Goal: Task Accomplishment & Management: Use online tool/utility

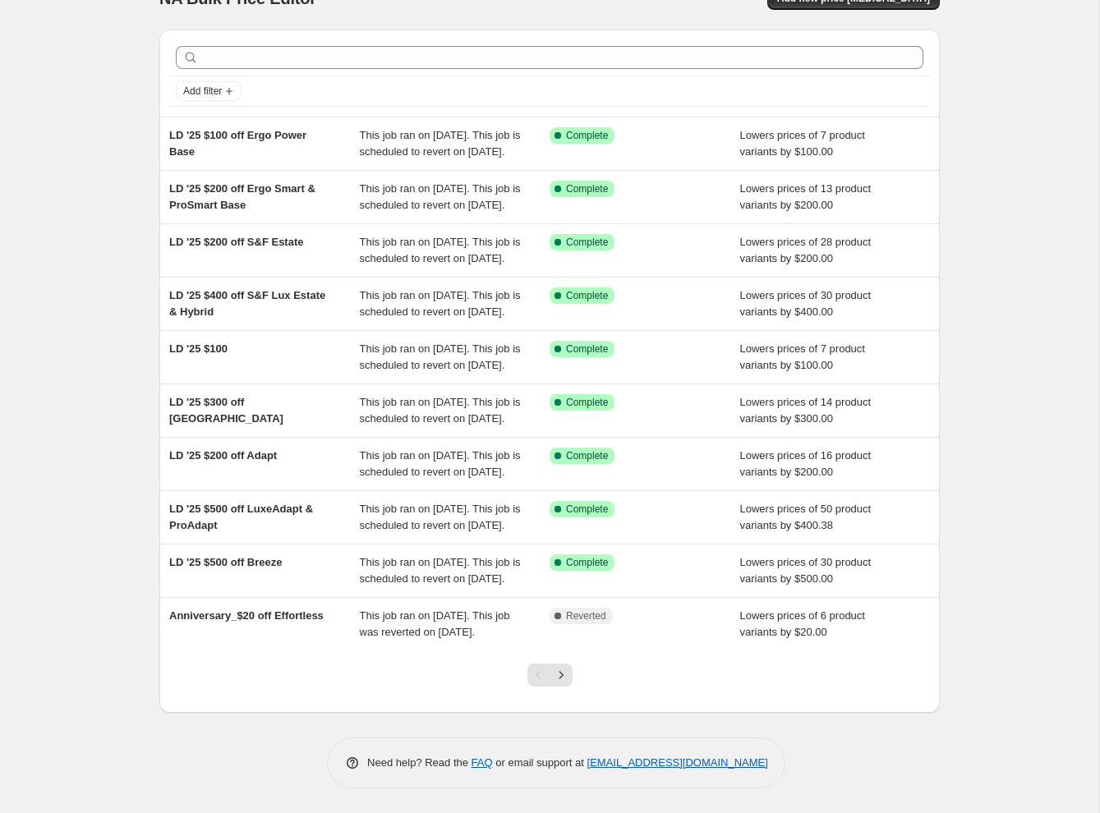
scroll to position [61, 0]
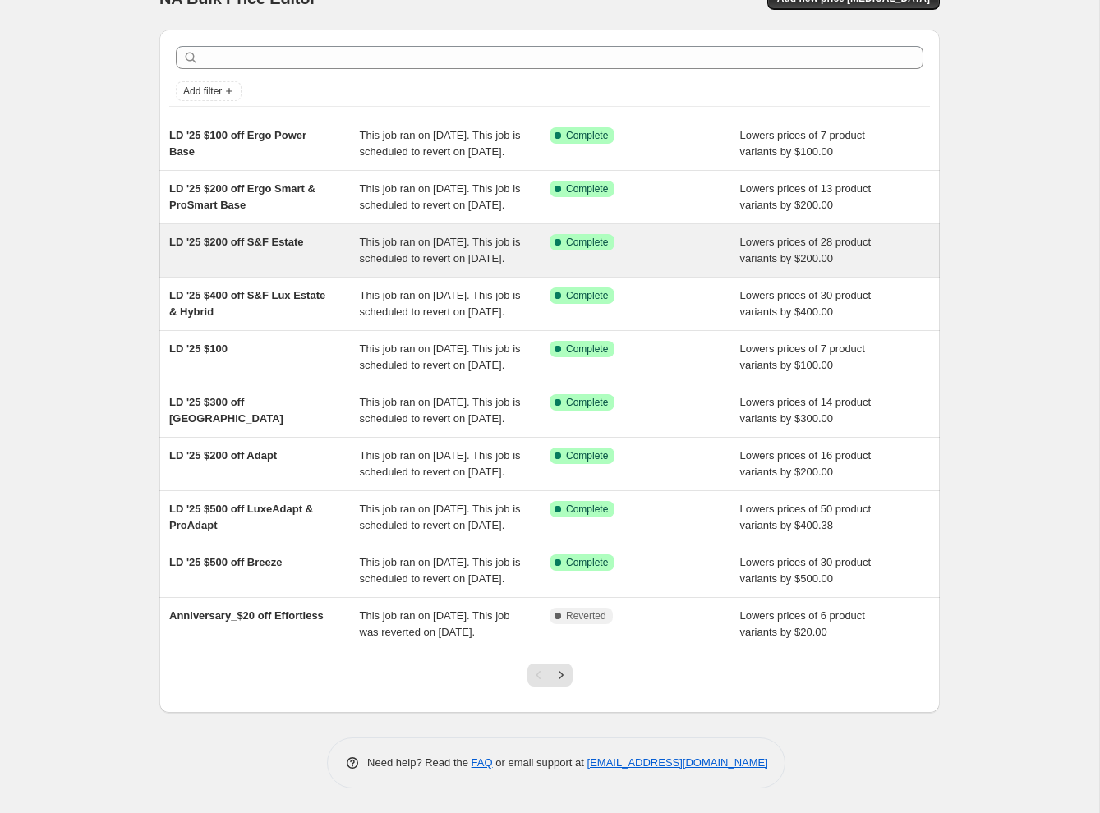
click at [245, 267] on div "LD '25 $200 off S&F Estate" at bounding box center [264, 250] width 191 height 33
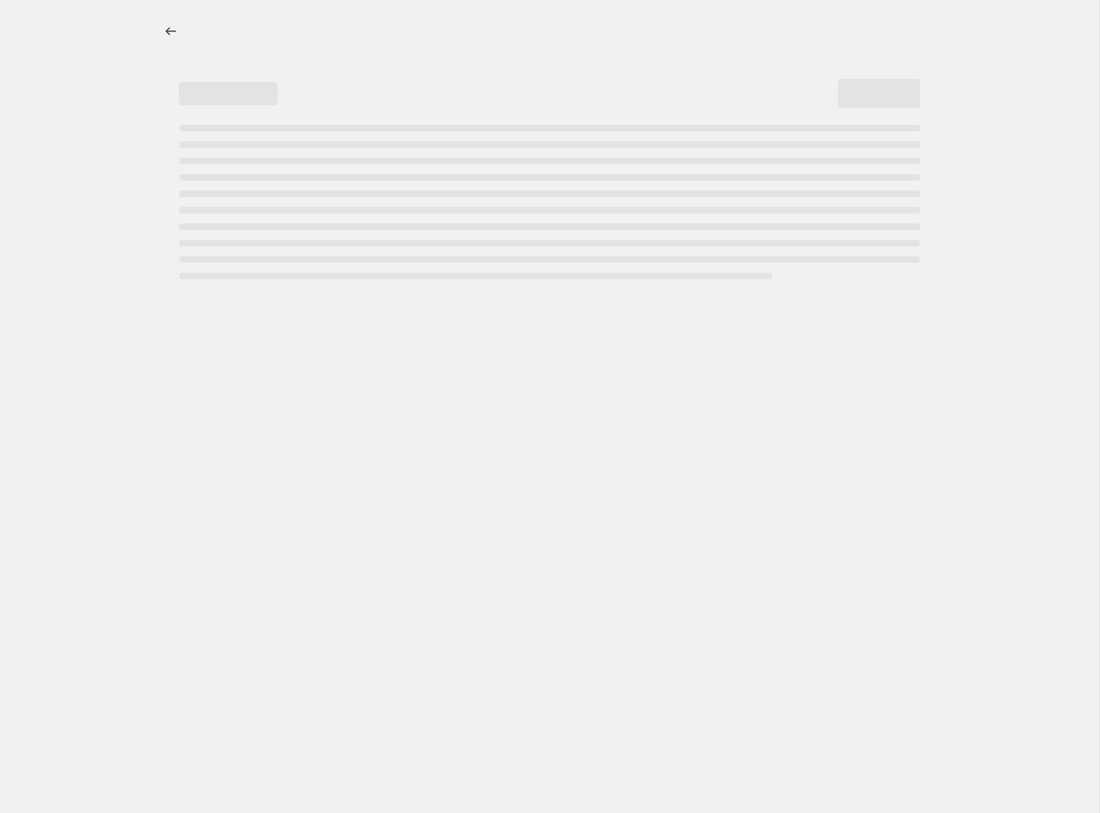
select select "by"
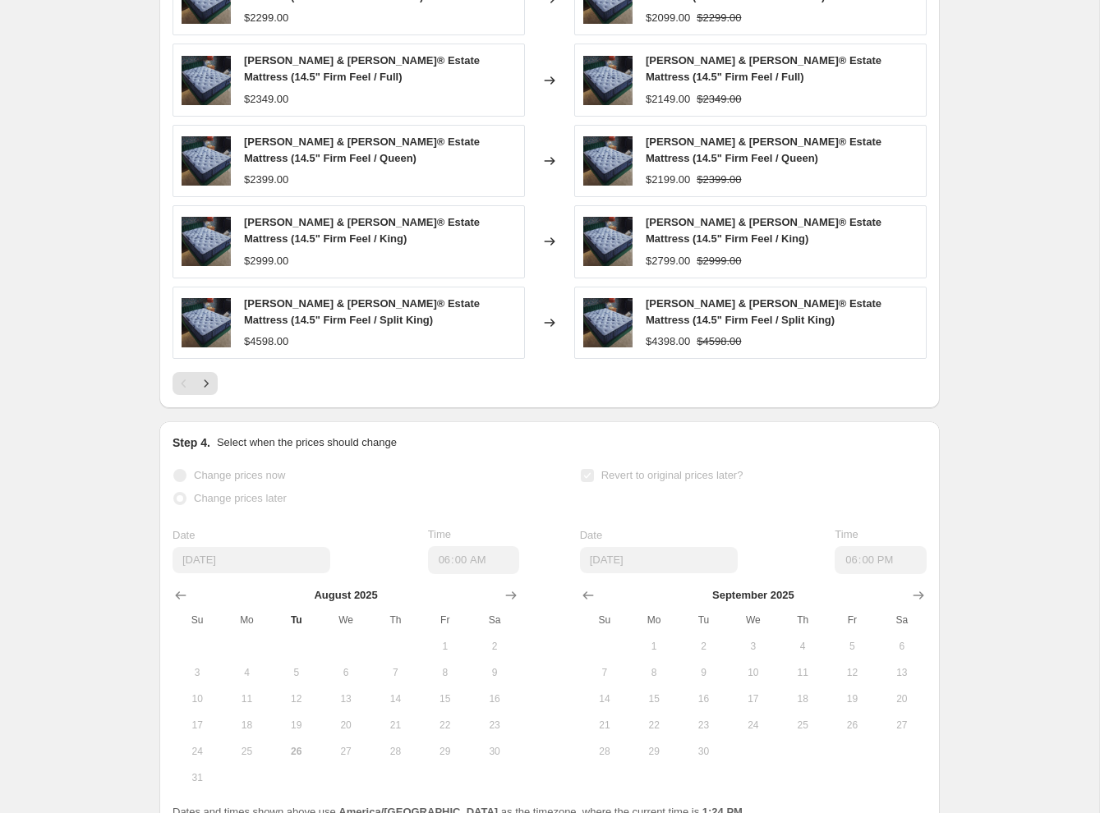
scroll to position [1218, 0]
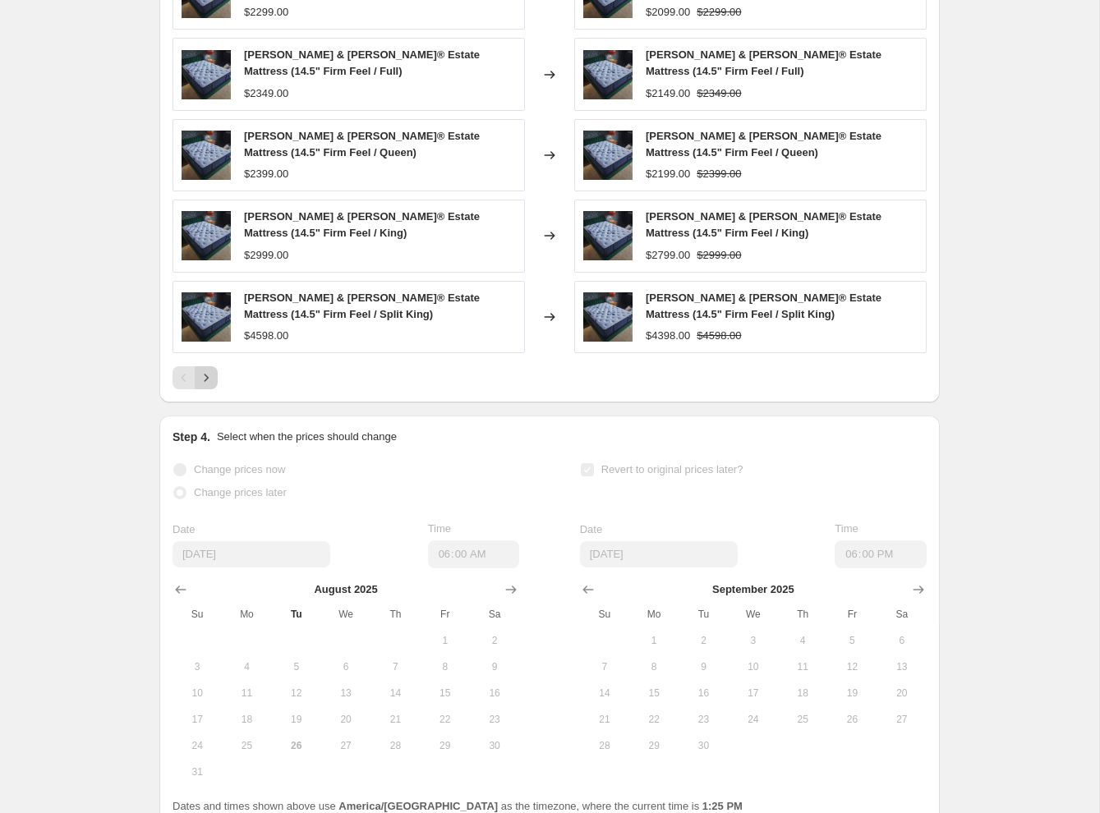
click at [204, 386] on icon "Next" at bounding box center [206, 378] width 16 height 16
click at [205, 386] on icon "Next" at bounding box center [206, 378] width 16 height 16
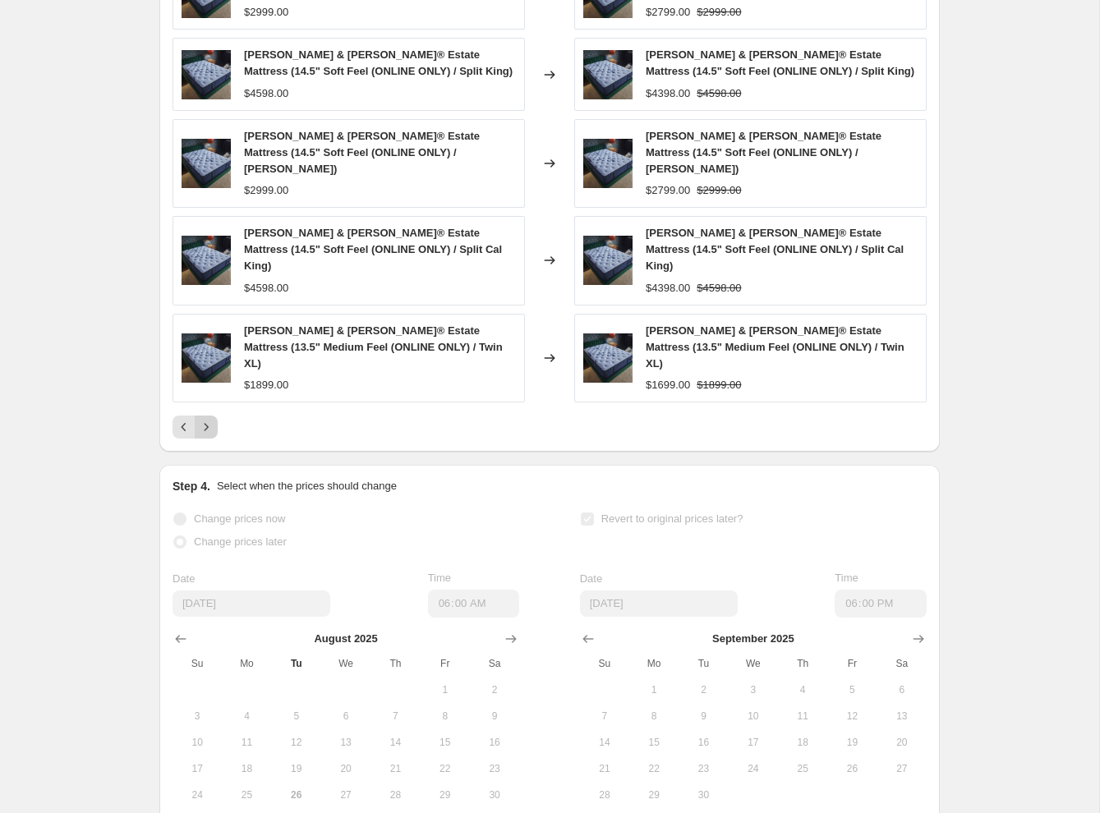
click at [205, 419] on icon "Next" at bounding box center [206, 427] width 16 height 16
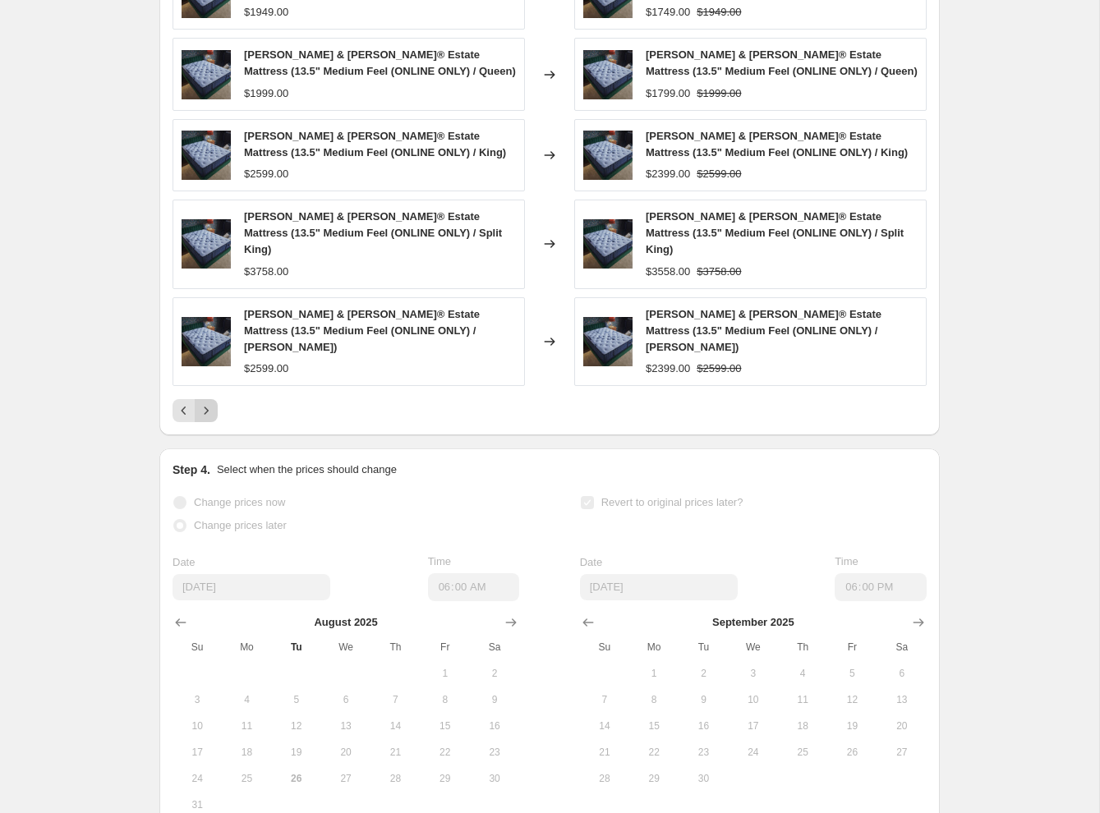
click at [205, 403] on icon "Next" at bounding box center [206, 411] width 16 height 16
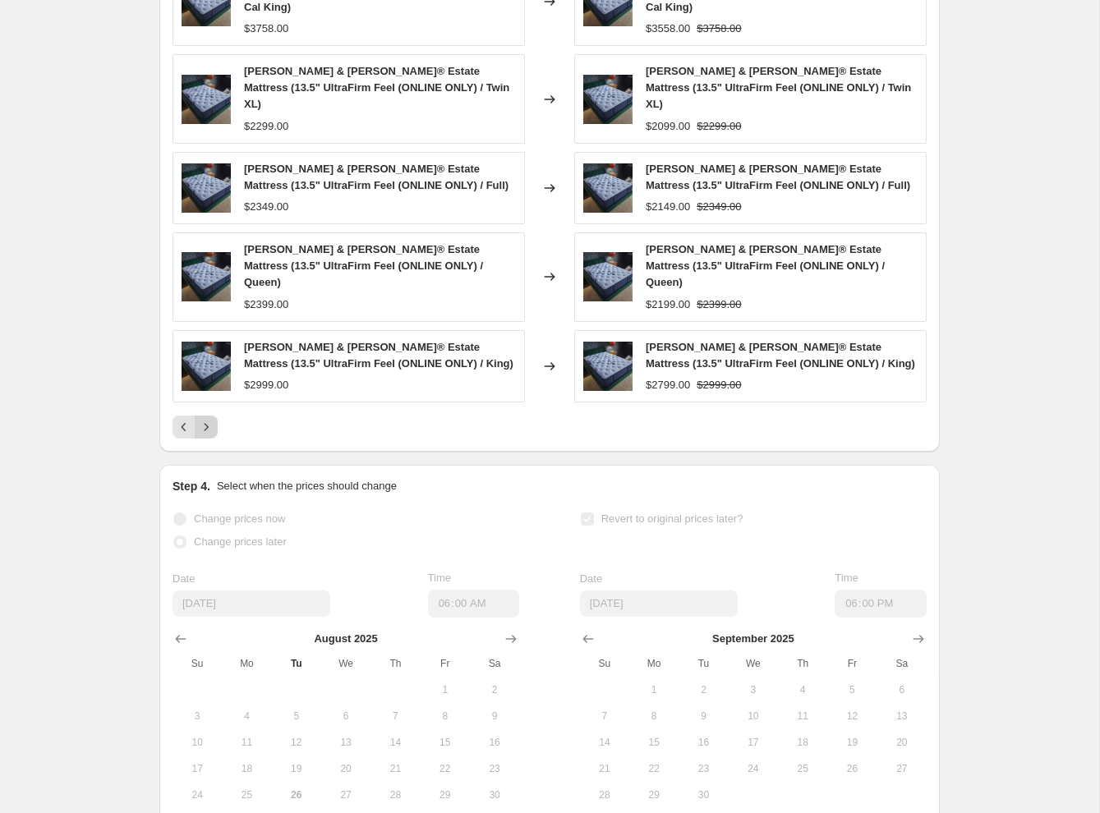
click at [205, 419] on icon "Next" at bounding box center [206, 427] width 16 height 16
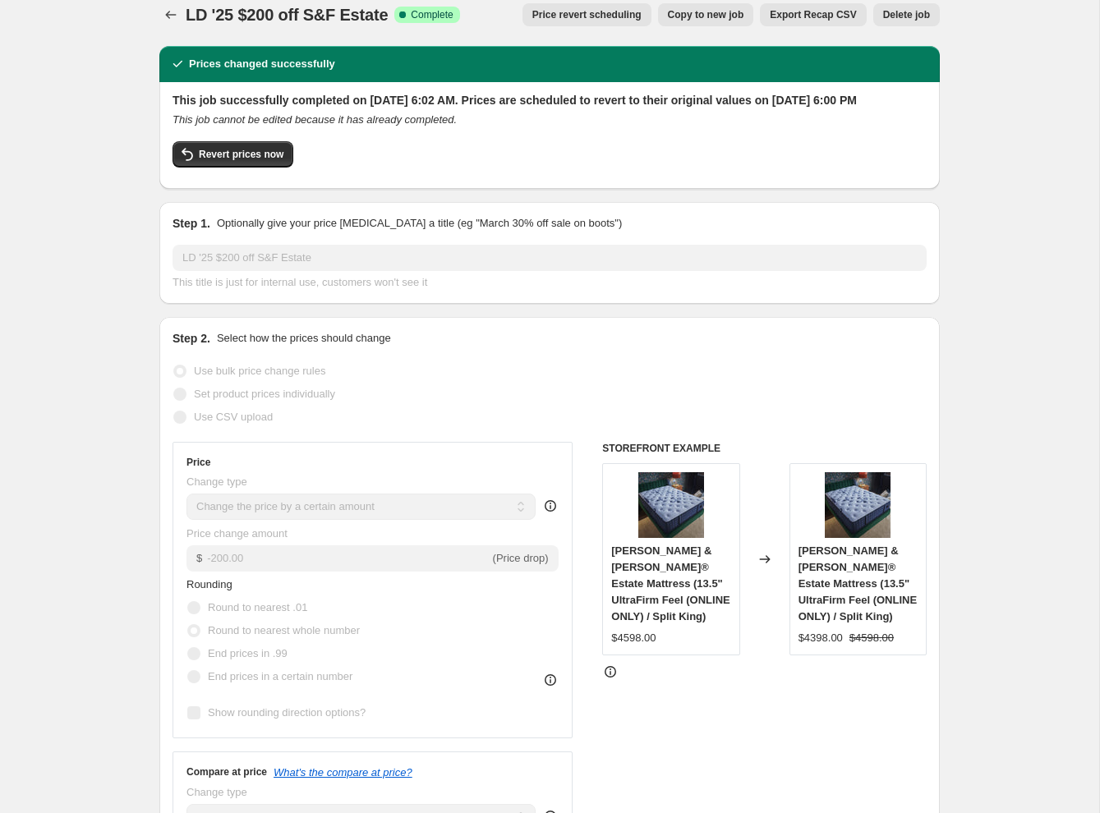
scroll to position [0, 0]
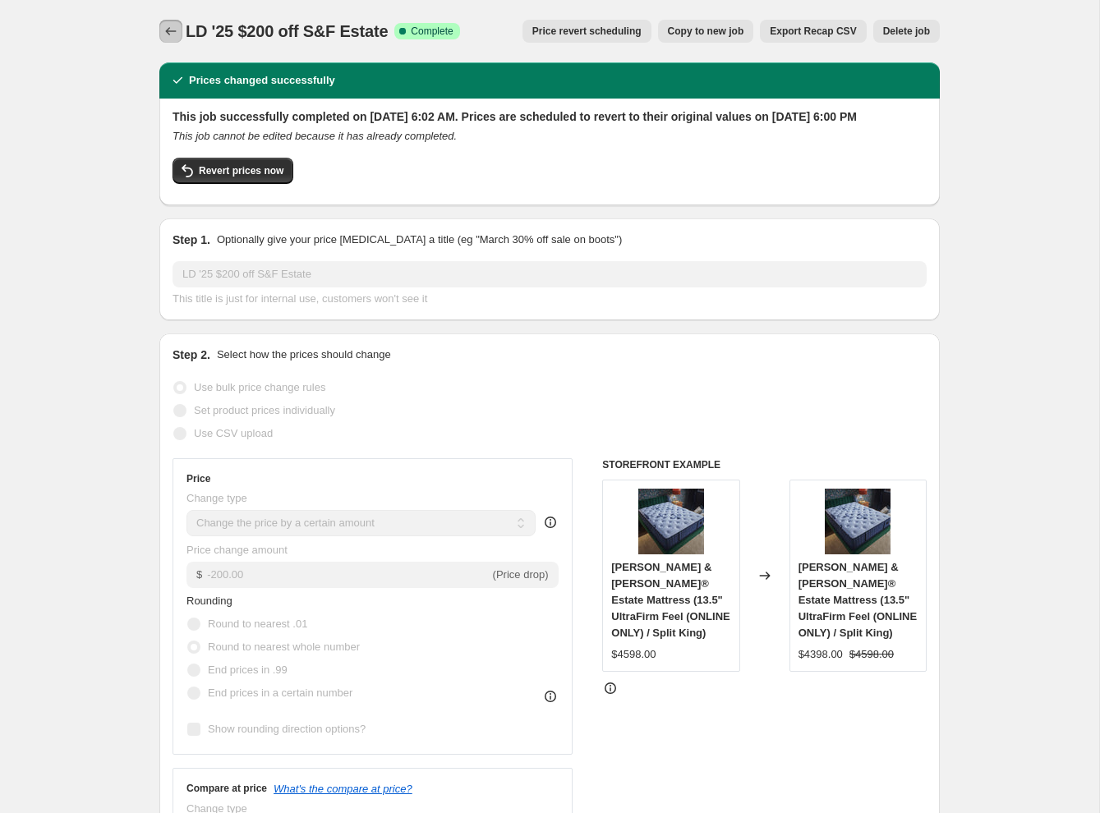
click at [168, 29] on icon "Price change jobs" at bounding box center [171, 31] width 16 height 16
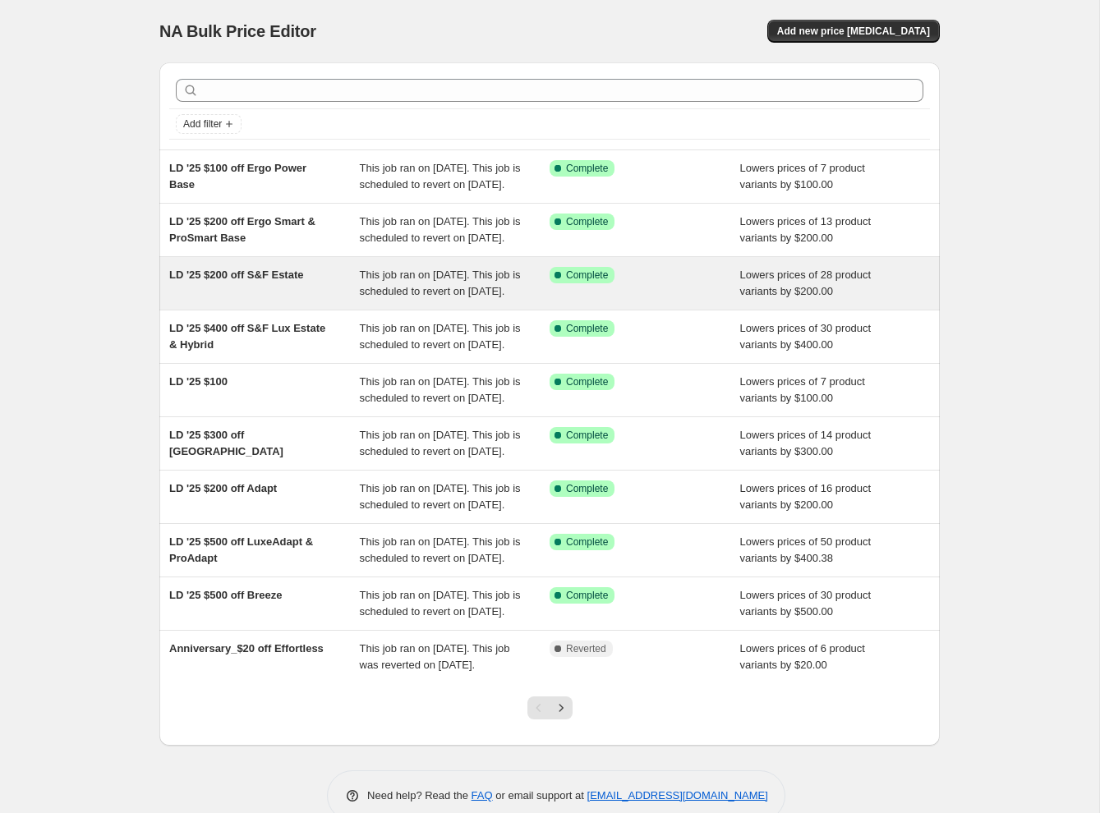
click at [244, 281] on span "LD '25 $200 off S&F Estate" at bounding box center [236, 275] width 134 height 12
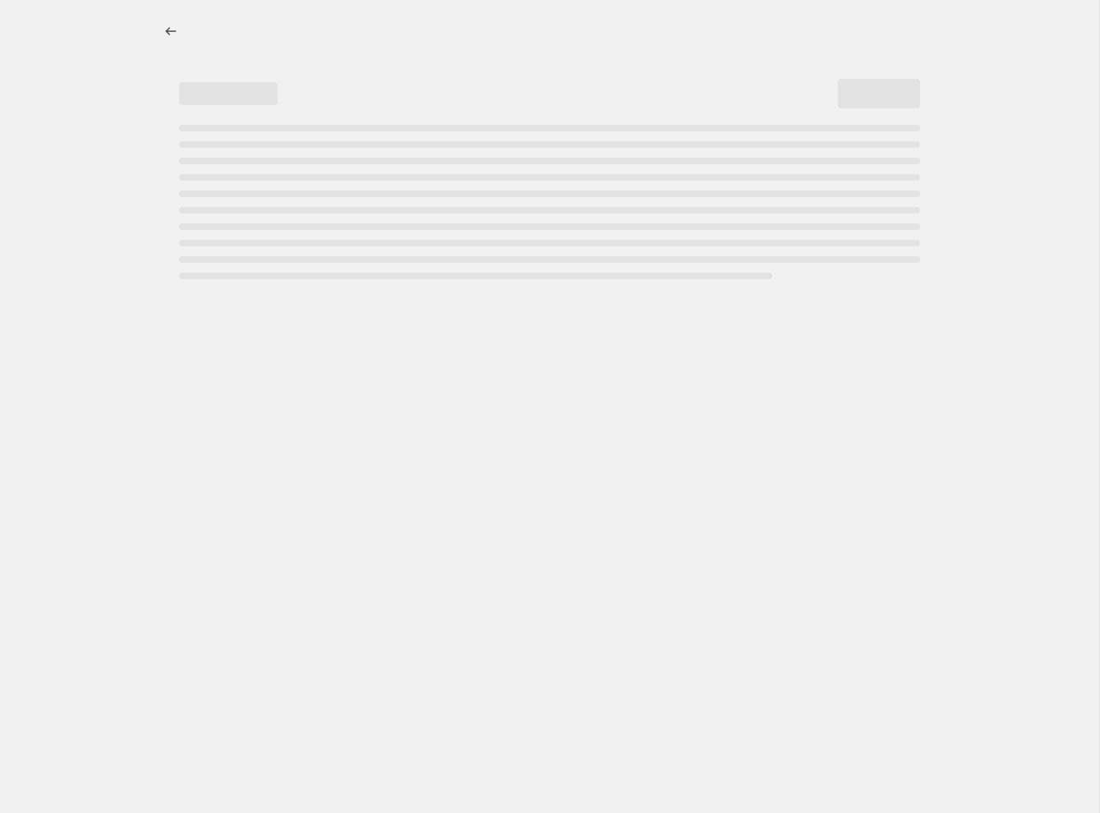
select select "by"
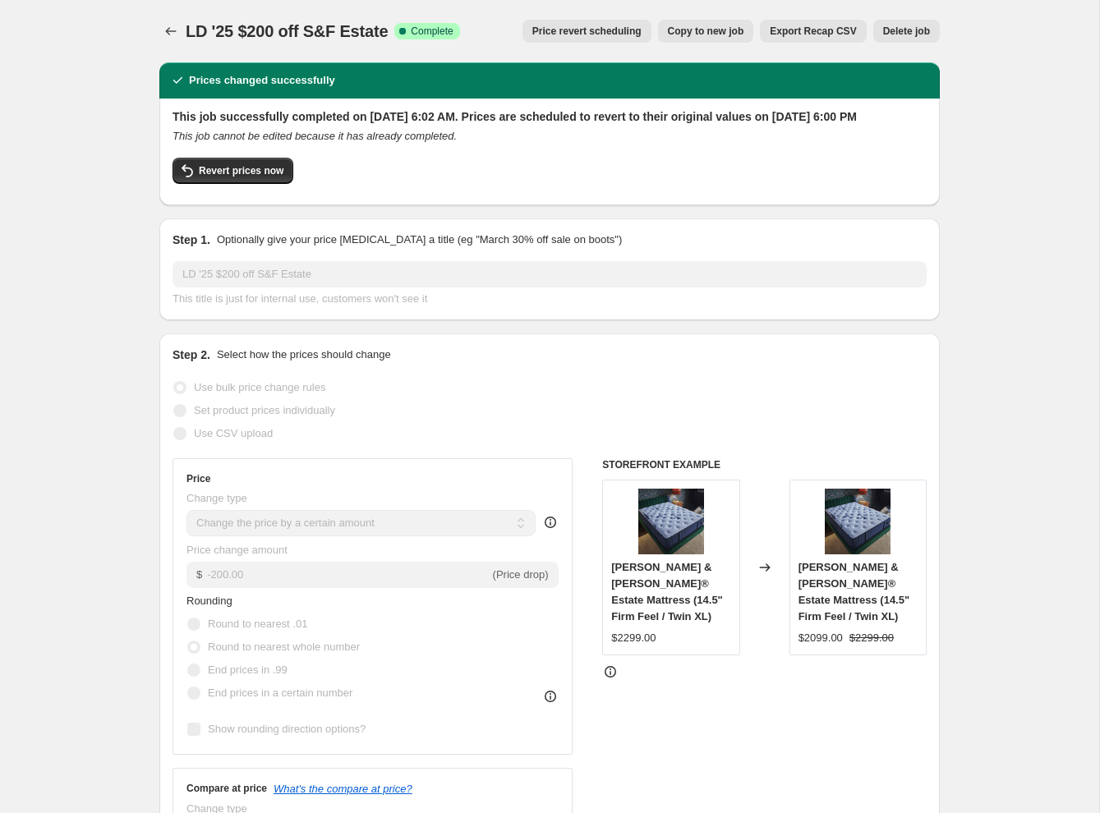
click at [707, 25] on span "Copy to new job" at bounding box center [706, 31] width 76 height 13
select select "by"
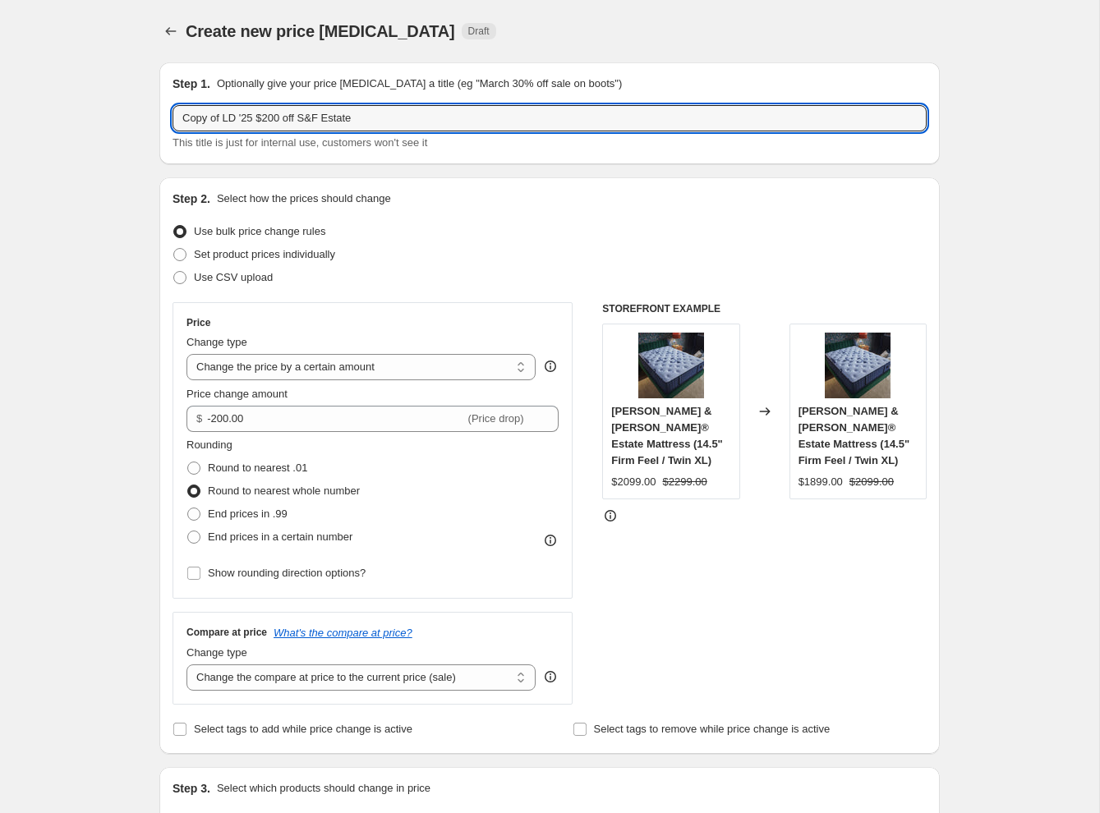
drag, startPoint x: 221, startPoint y: 119, endPoint x: 118, endPoint y: 113, distance: 102.9
click at [343, 109] on input "LD '25 $200 off S&F Estate" at bounding box center [550, 118] width 754 height 26
click at [336, 123] on input "LD '25 $200 off S&F Estate" at bounding box center [550, 118] width 754 height 26
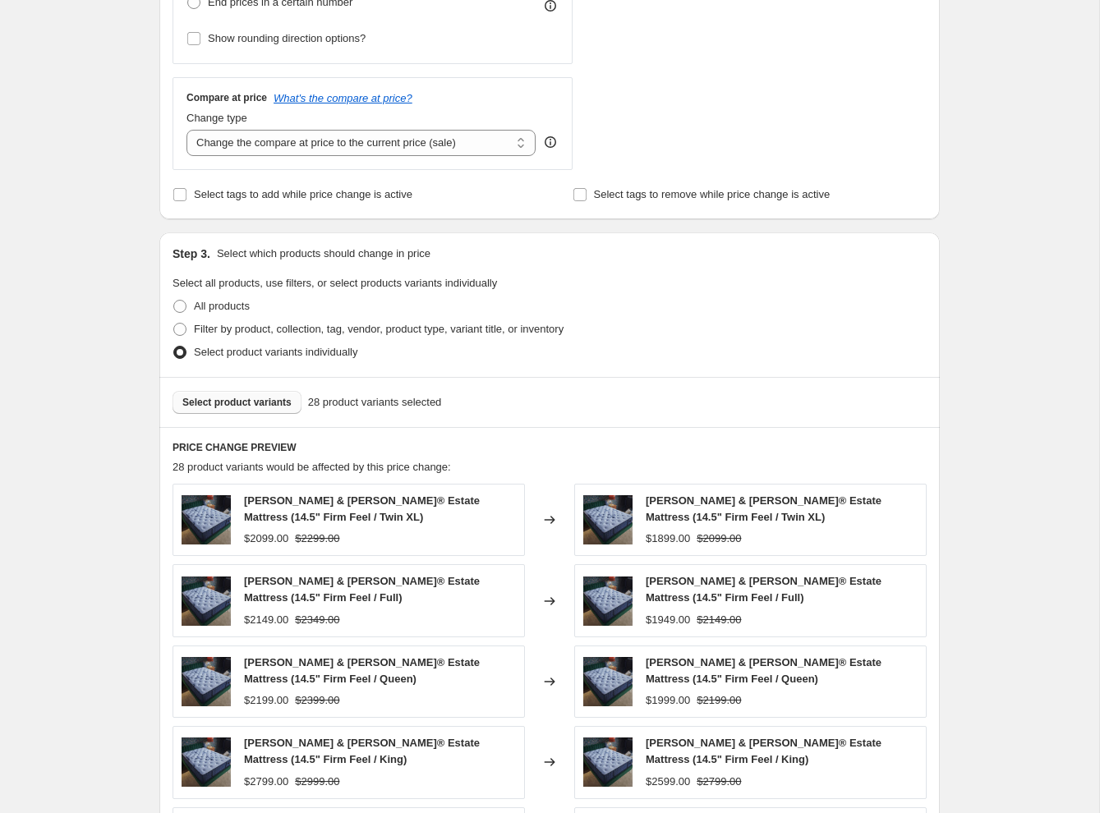
scroll to position [536, 0]
type input "LD '25 $200 off S&F Estate PT"
click at [180, 399] on button "Select product variants" at bounding box center [237, 401] width 129 height 23
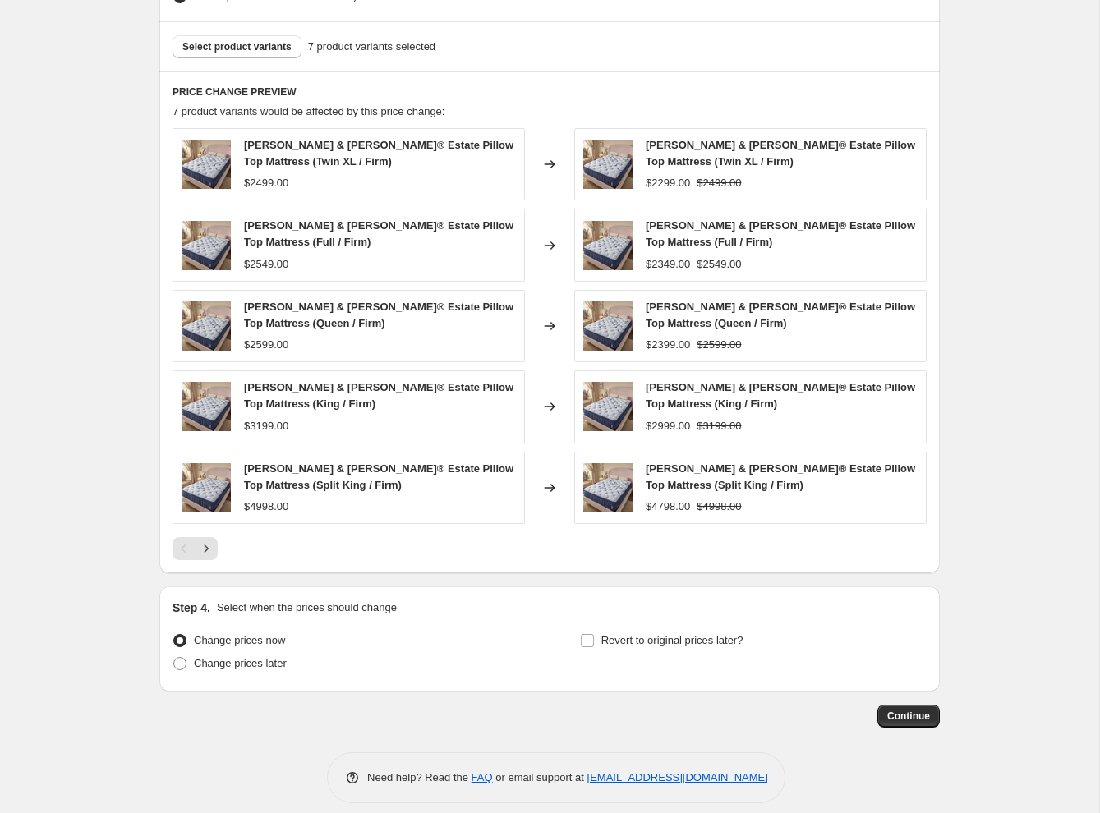
scroll to position [906, 0]
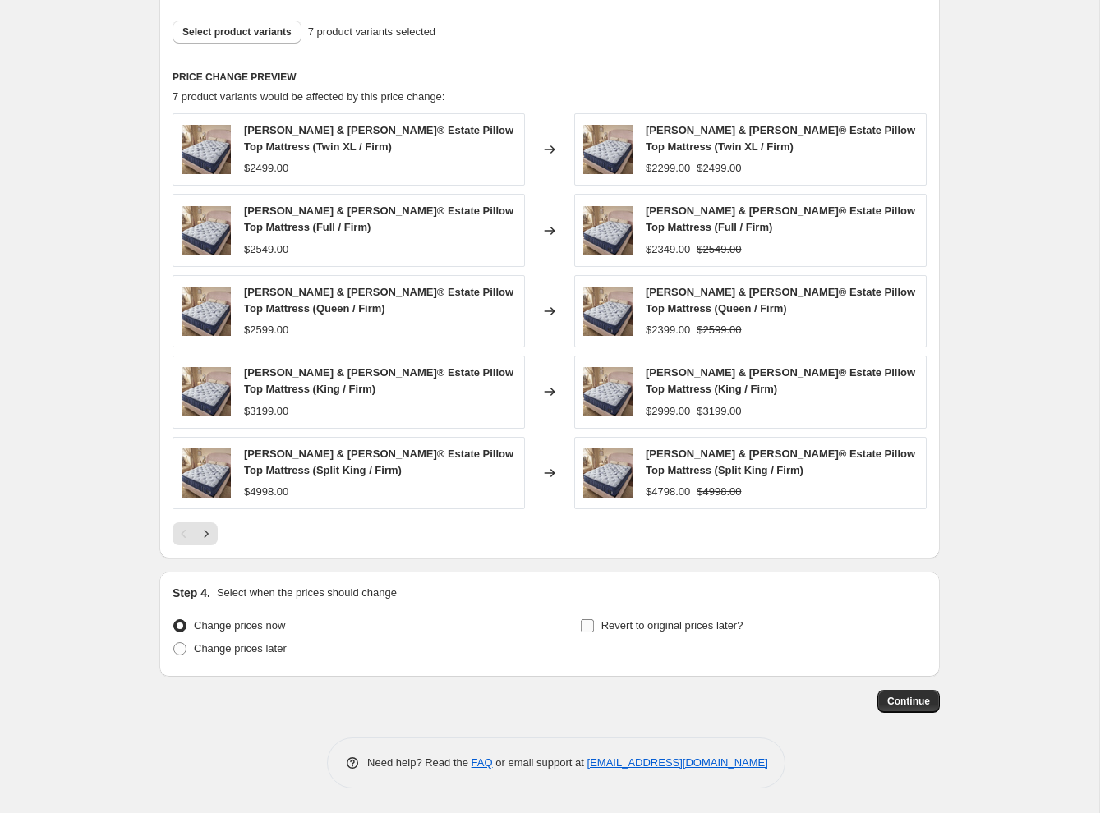
click at [588, 629] on input "Revert to original prices later?" at bounding box center [587, 626] width 13 height 13
checkbox input "true"
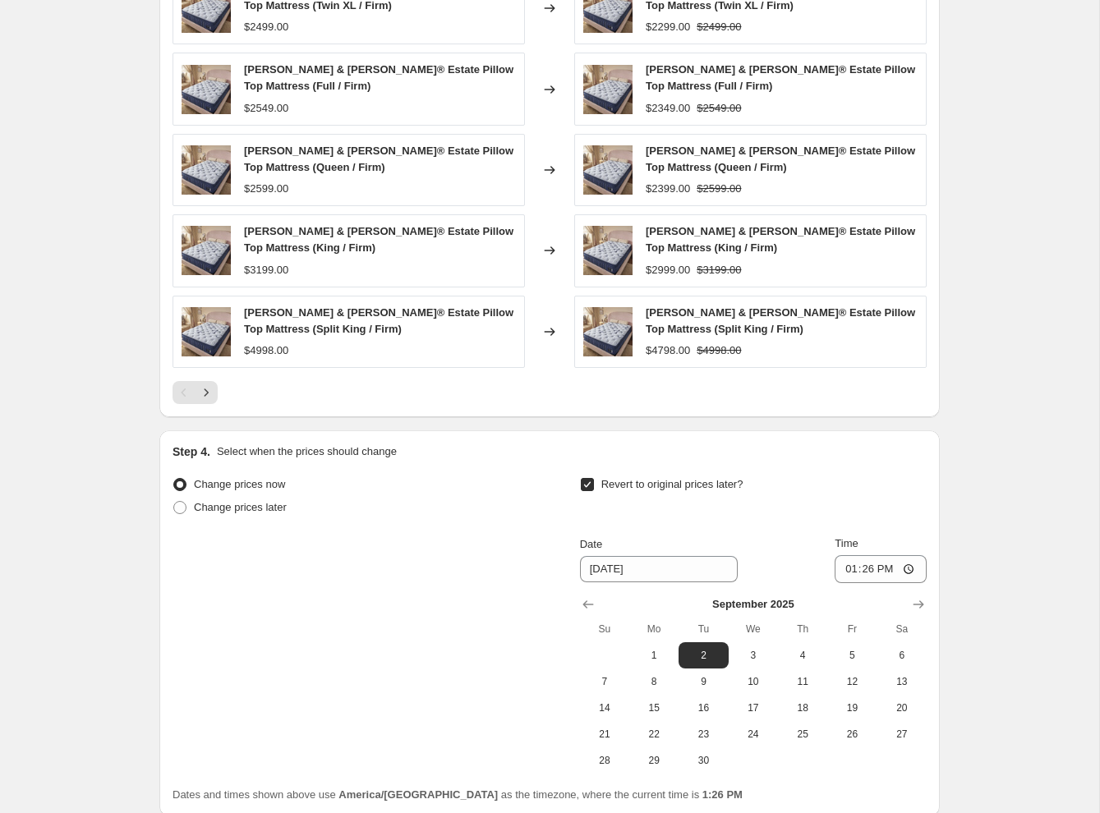
scroll to position [1135, 0]
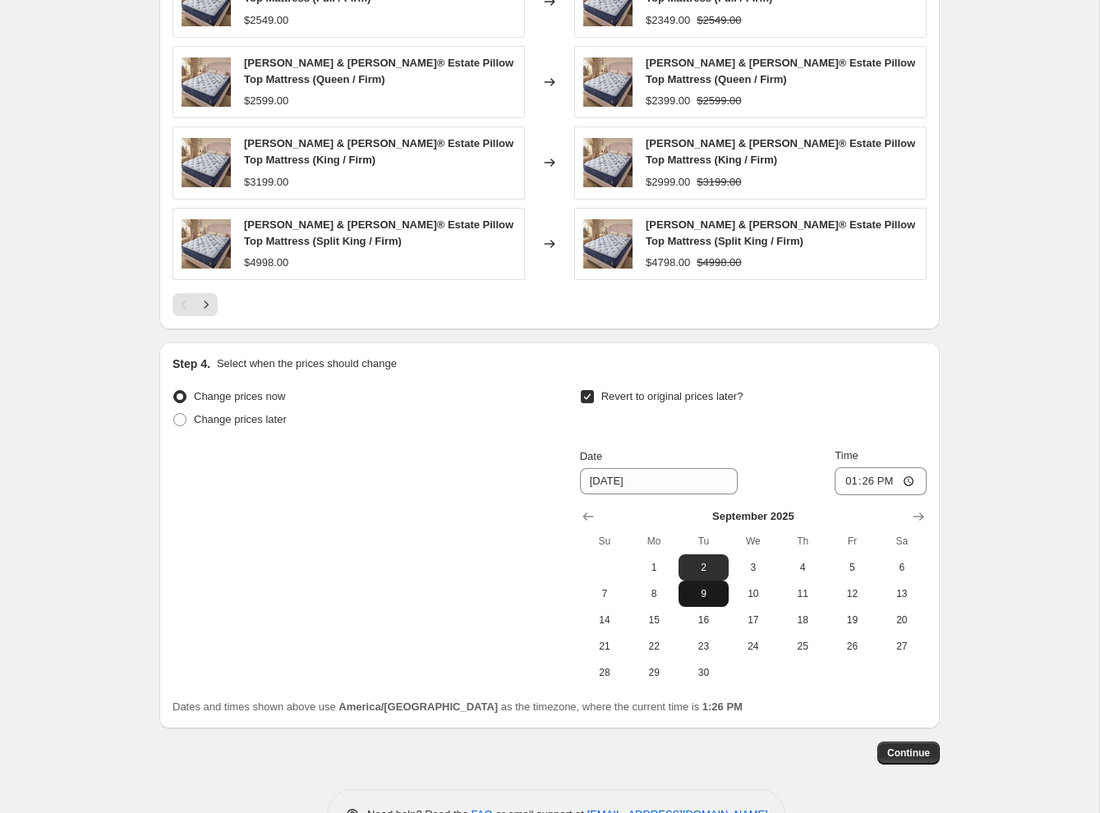
click at [694, 602] on button "9" at bounding box center [703, 594] width 49 height 26
type input "9/9/2025"
click at [849, 480] on input "13:26" at bounding box center [881, 482] width 92 height 28
type input "18:00"
click at [901, 762] on button "Continue" at bounding box center [909, 753] width 62 height 23
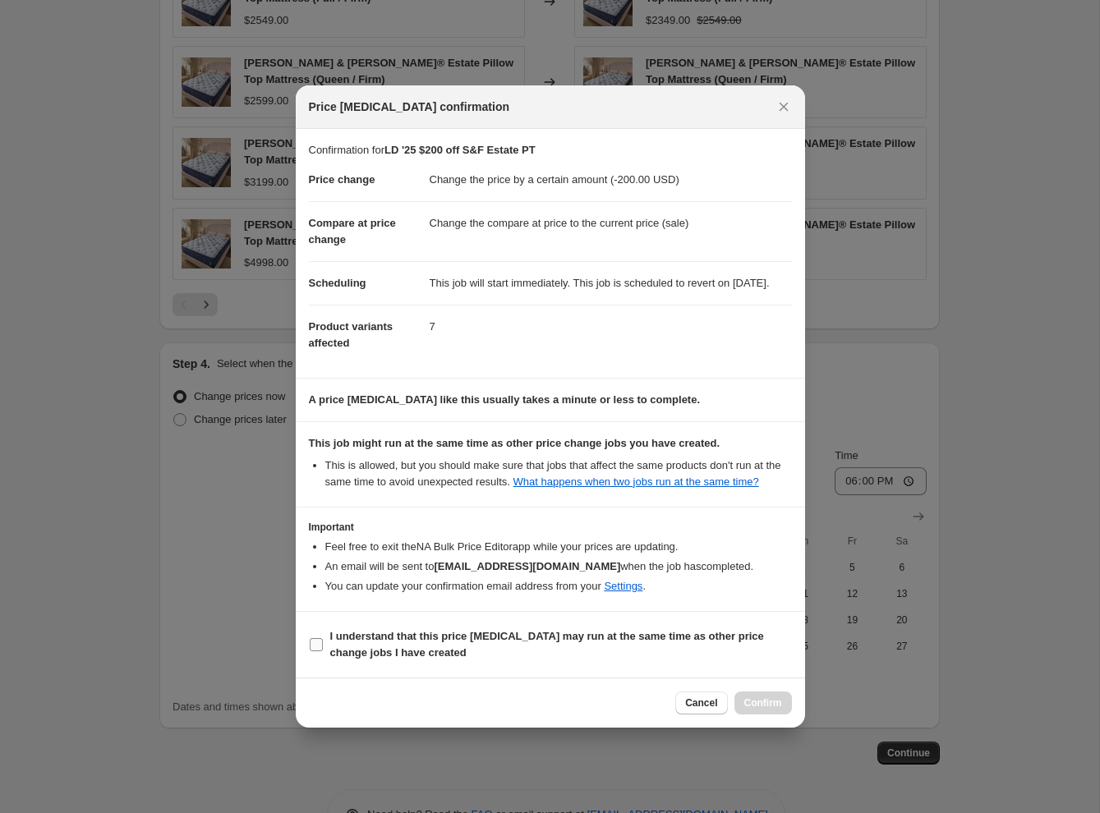
click at [321, 652] on input "I understand that this price change job may run at the same time as other price…" at bounding box center [316, 644] width 13 height 13
checkbox input "true"
drag, startPoint x: 747, startPoint y: 713, endPoint x: 725, endPoint y: 710, distance: 22.4
click at [746, 710] on span "Confirm" at bounding box center [763, 703] width 38 height 13
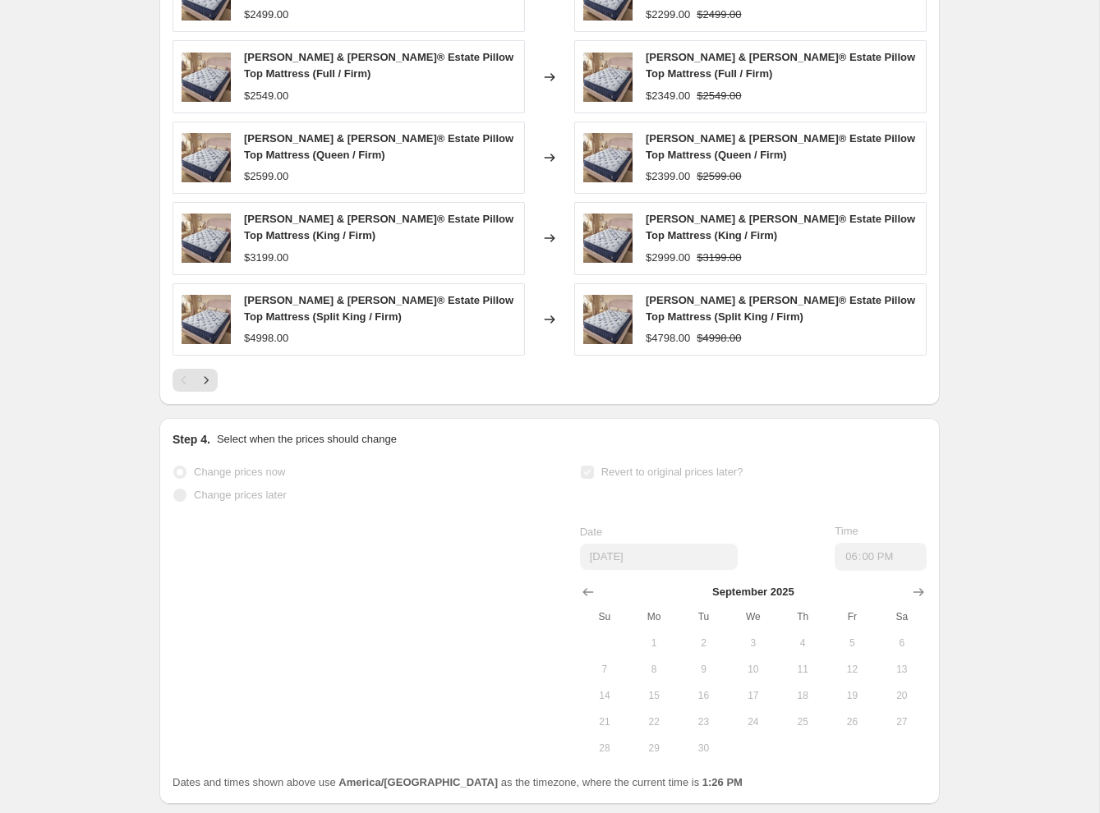
select select "by"
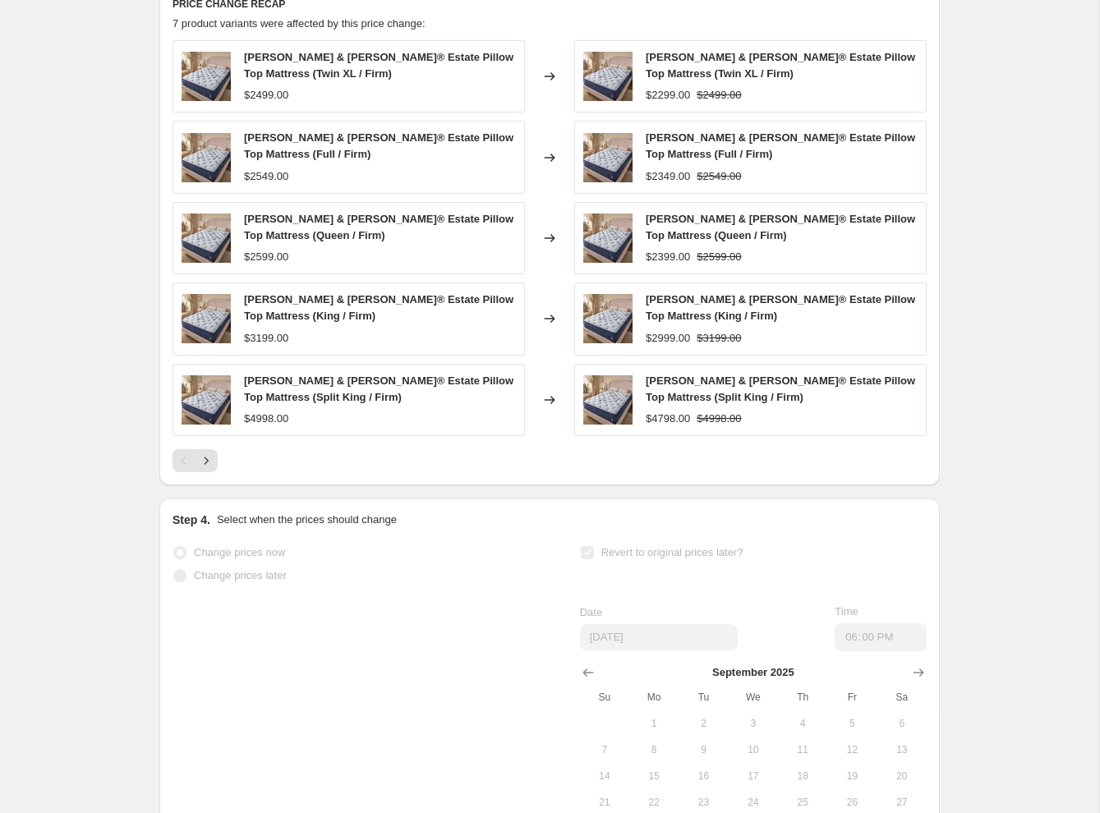
scroll to position [0, 0]
